Goal: Consume media (video, audio)

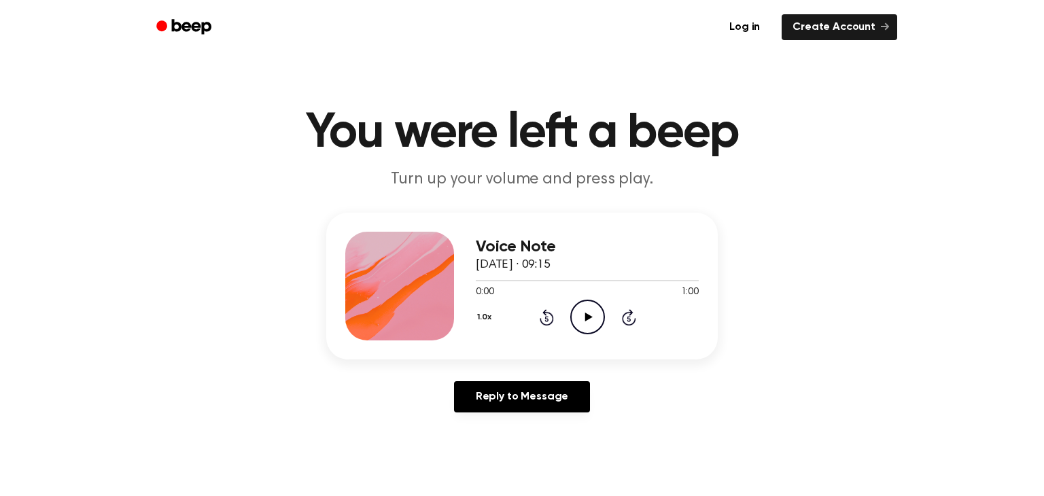
click at [592, 319] on icon "Play Audio" at bounding box center [587, 317] width 35 height 35
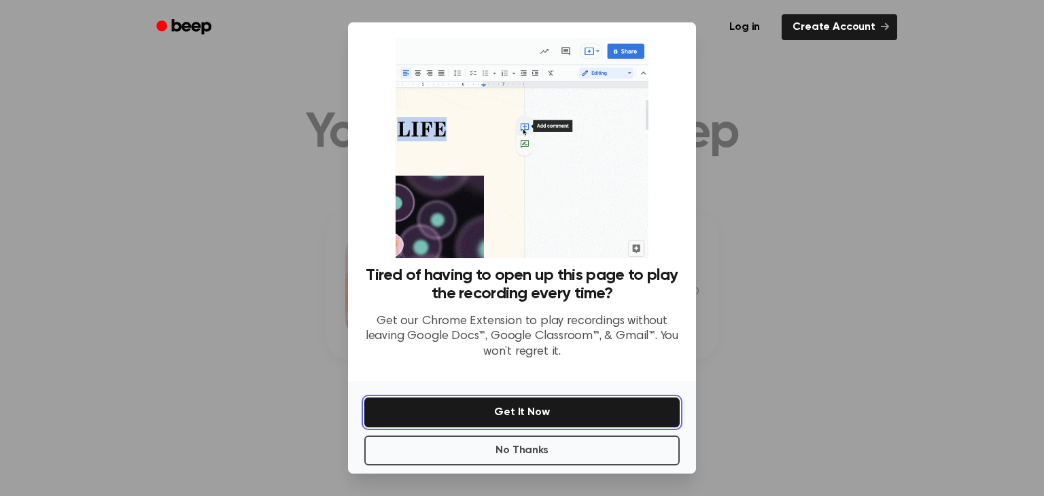
click at [567, 413] on button "Get It Now" at bounding box center [522, 413] width 316 height 30
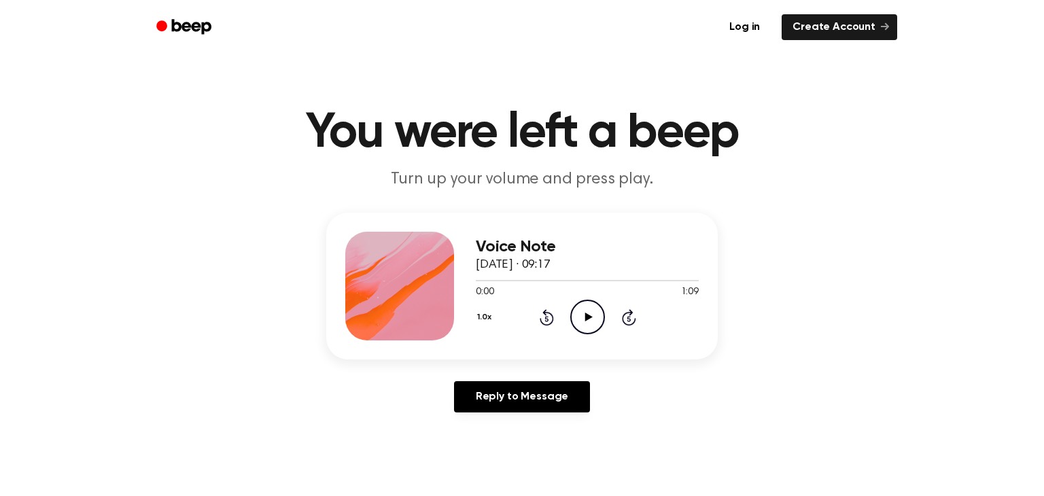
click at [592, 313] on icon "Play Audio" at bounding box center [587, 317] width 35 height 35
click at [588, 322] on icon "Play Audio" at bounding box center [587, 317] width 35 height 35
